Goal: Transaction & Acquisition: Obtain resource

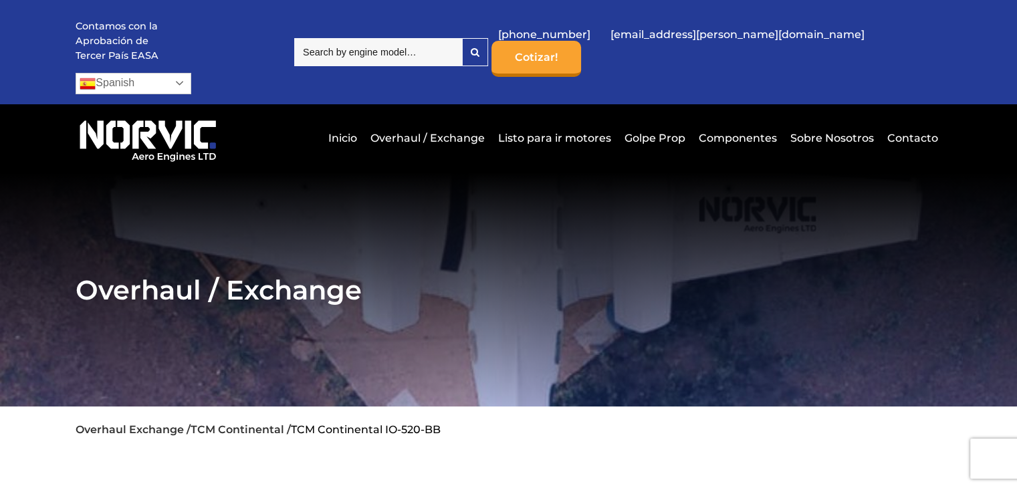
click at [191, 73] on link "Spanish" at bounding box center [134, 83] width 116 height 21
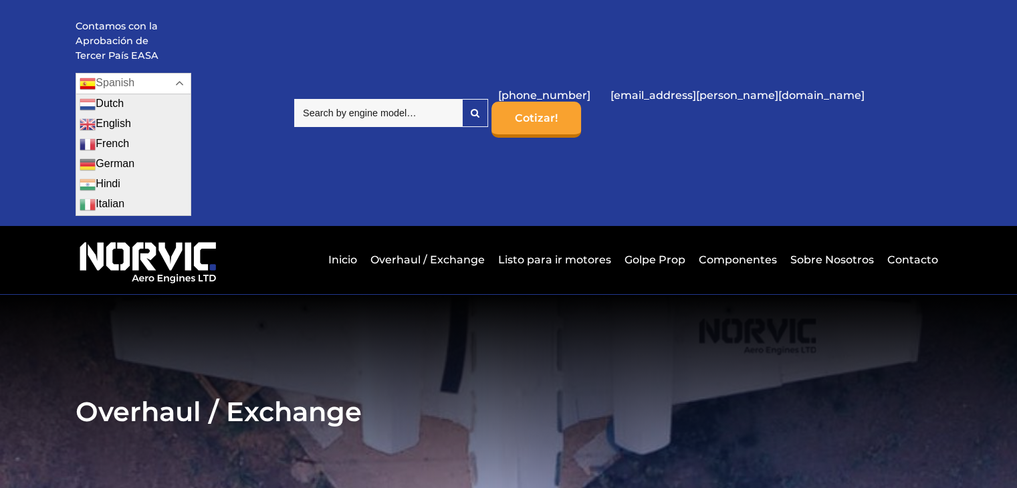
click at [191, 73] on link "Spanish" at bounding box center [134, 83] width 116 height 21
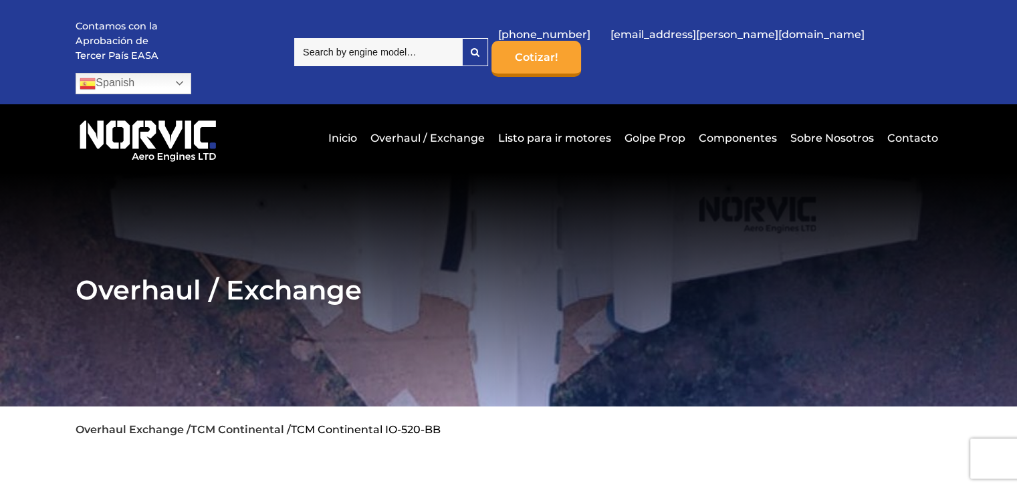
drag, startPoint x: 674, startPoint y: 42, endPoint x: 648, endPoint y: 212, distance: 171.7
click at [648, 212] on section "Overhaul / Exchange" at bounding box center [508, 289] width 1017 height 234
click at [581, 41] on link "Cotizar!" at bounding box center [536, 59] width 90 height 36
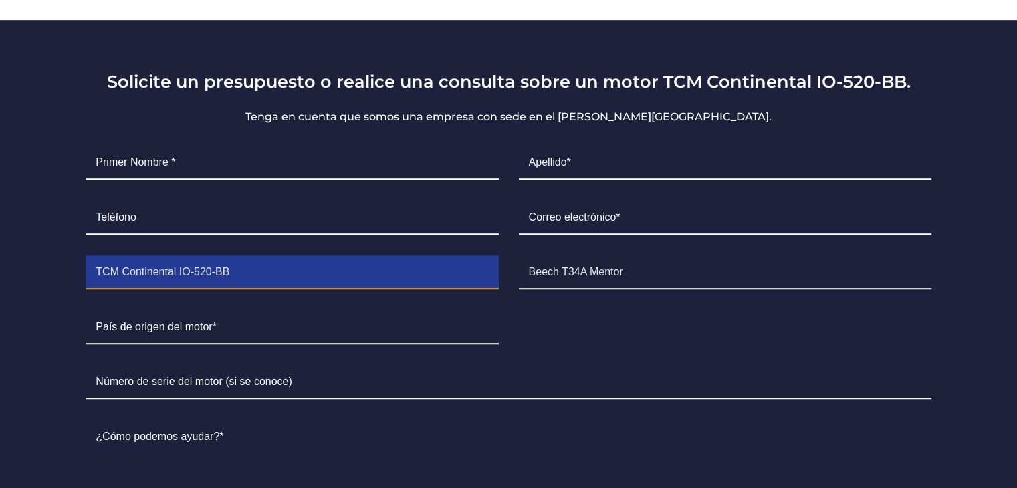
click at [94, 256] on input "TCM Continental IO-520-BB" at bounding box center [292, 272] width 412 height 33
type input "TCM Continental IO-520-BB"
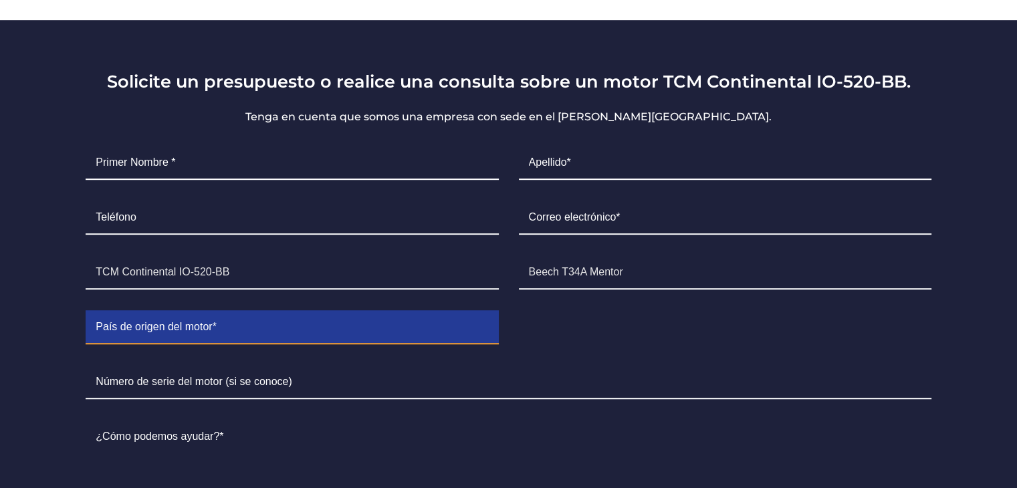
click at [337, 311] on input "Contact form" at bounding box center [292, 327] width 412 height 33
